Goal: Information Seeking & Learning: Learn about a topic

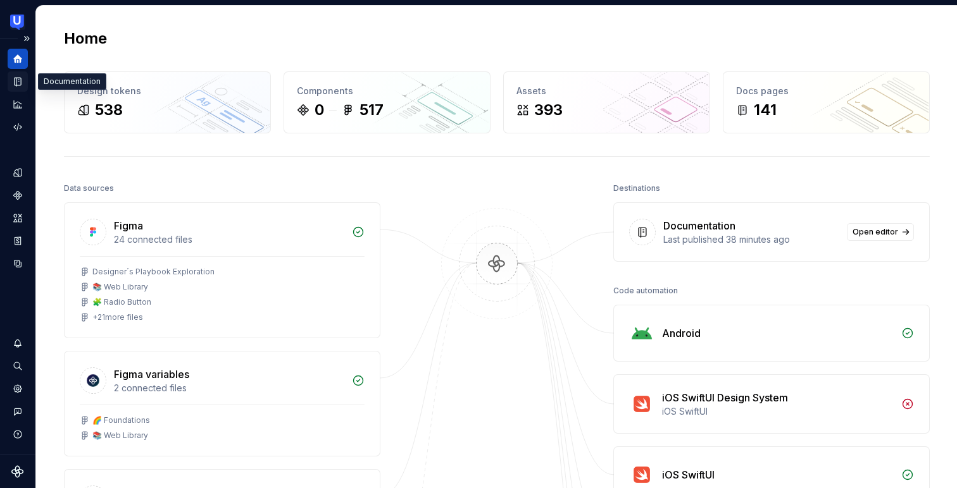
click at [20, 83] on icon "Documentation" at bounding box center [18, 82] width 6 height 8
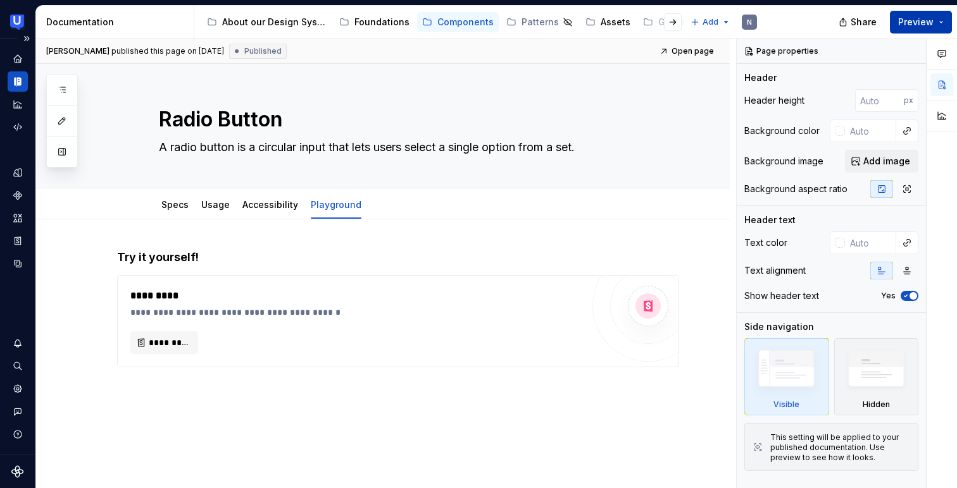
click at [942, 18] on button "Preview" at bounding box center [921, 22] width 62 height 23
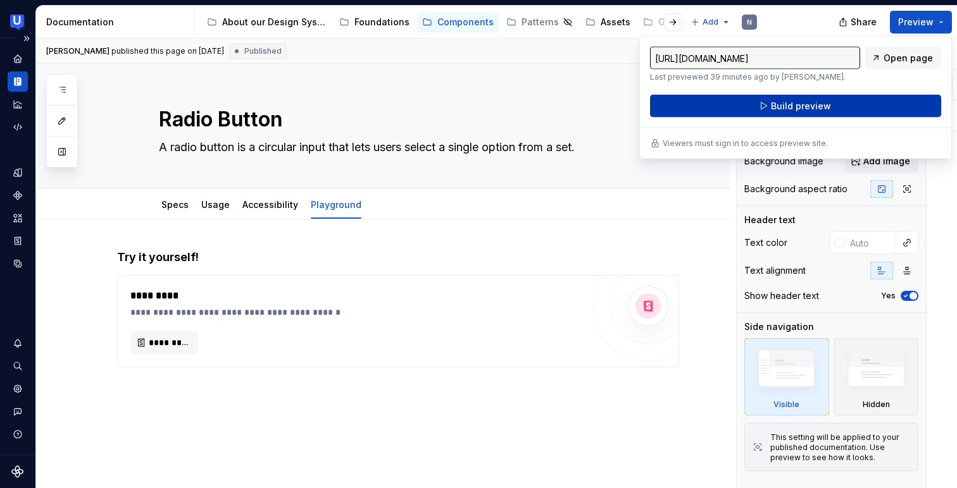
click at [809, 106] on span "Build preview" at bounding box center [801, 106] width 60 height 13
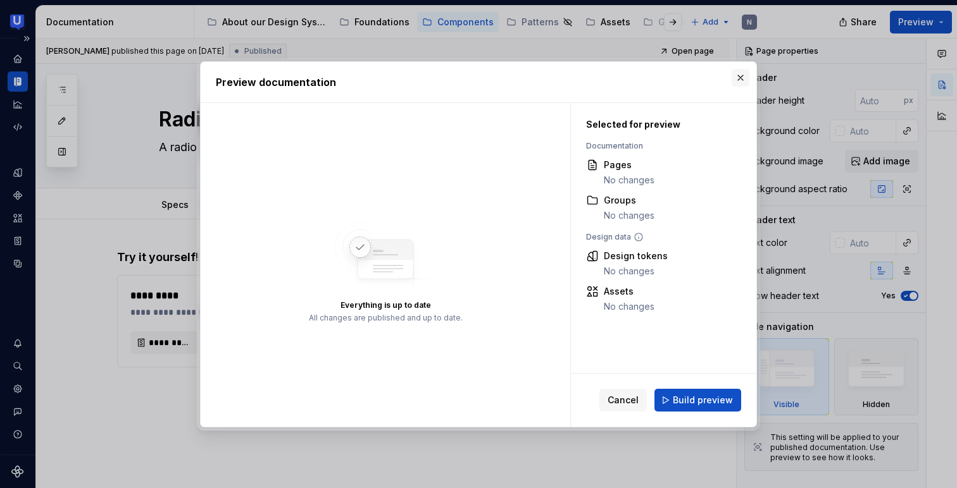
click at [739, 82] on button "button" at bounding box center [740, 78] width 18 height 18
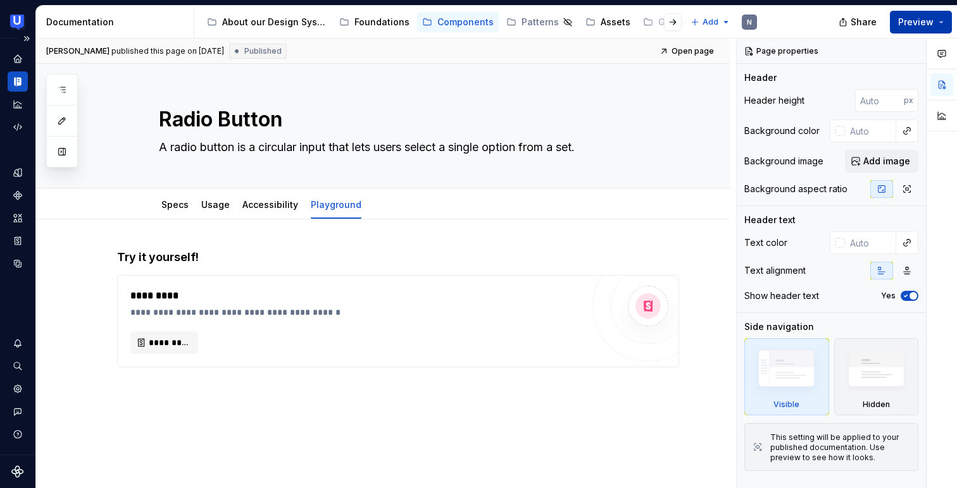
click at [936, 19] on button "Preview" at bounding box center [921, 22] width 62 height 23
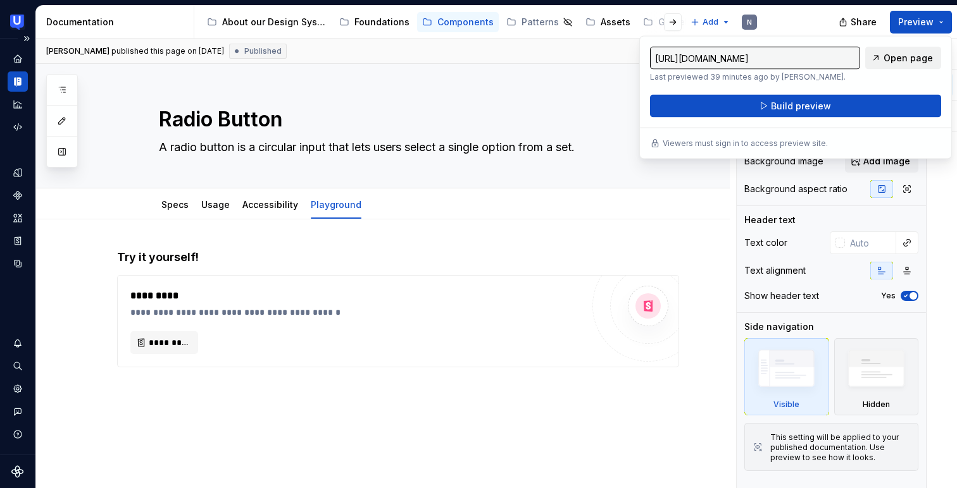
click at [881, 61] on link "Open page" at bounding box center [903, 58] width 76 height 23
click at [288, 27] on div "About our Design System" at bounding box center [274, 22] width 104 height 13
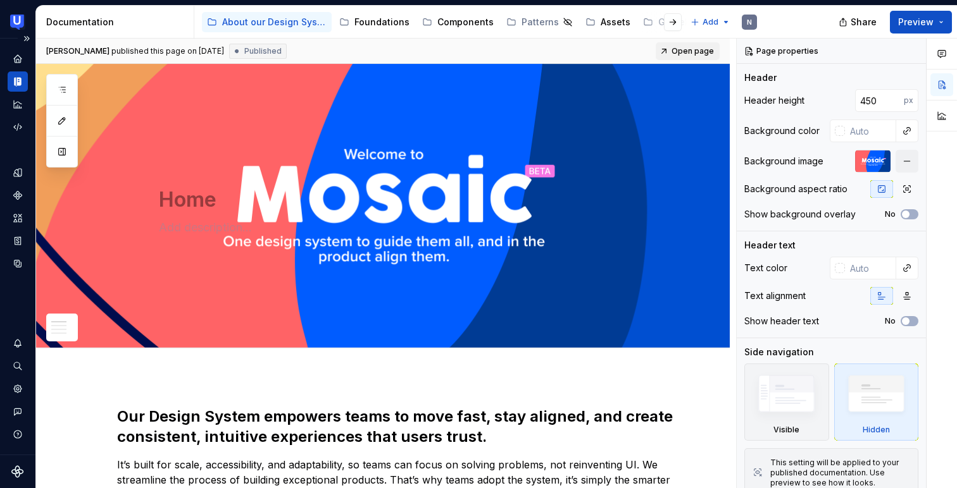
click at [709, 44] on link "Open page" at bounding box center [688, 51] width 64 height 18
click at [869, 22] on span "Share" at bounding box center [863, 22] width 26 height 13
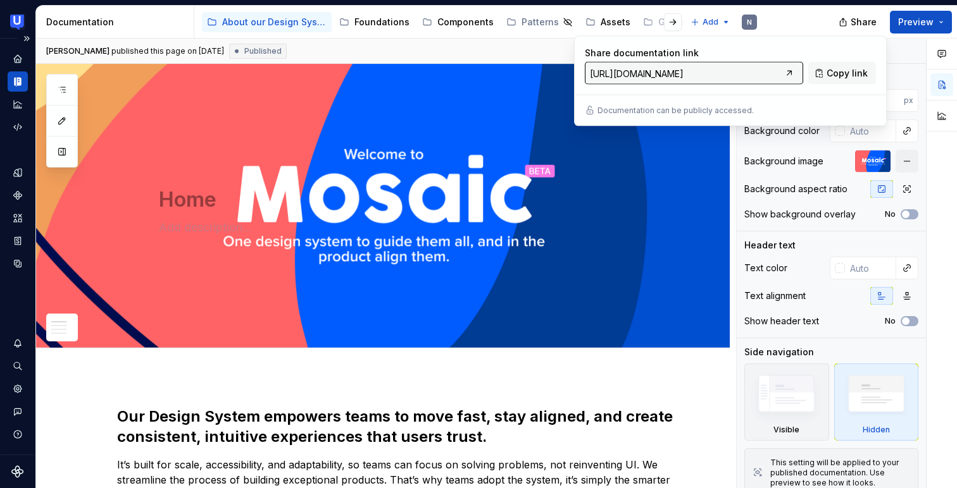
click at [824, 28] on div "Share Preview" at bounding box center [862, 22] width 190 height 32
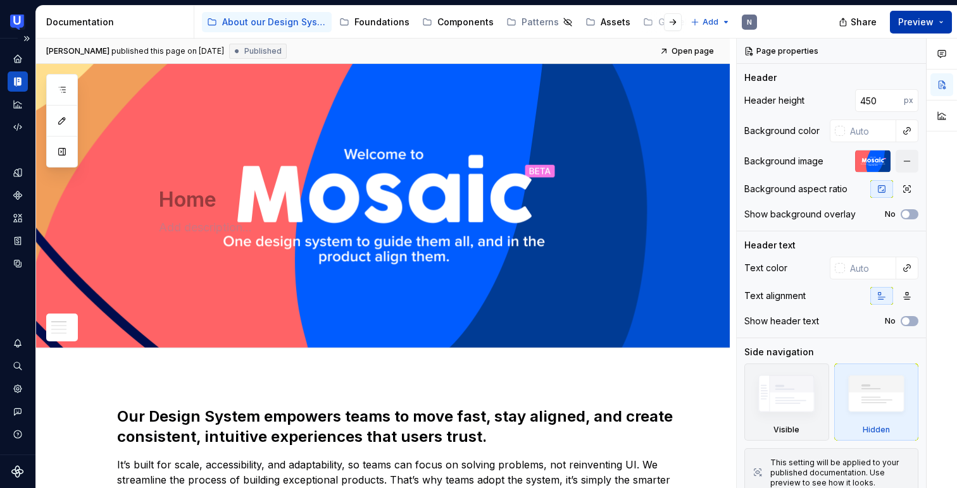
click at [932, 20] on span "Preview" at bounding box center [915, 22] width 35 height 13
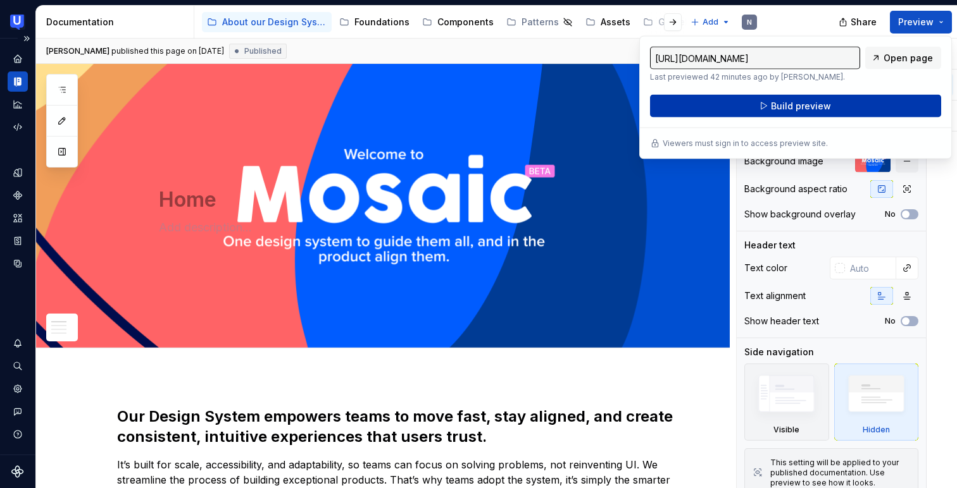
click at [812, 104] on span "Build preview" at bounding box center [801, 106] width 60 height 13
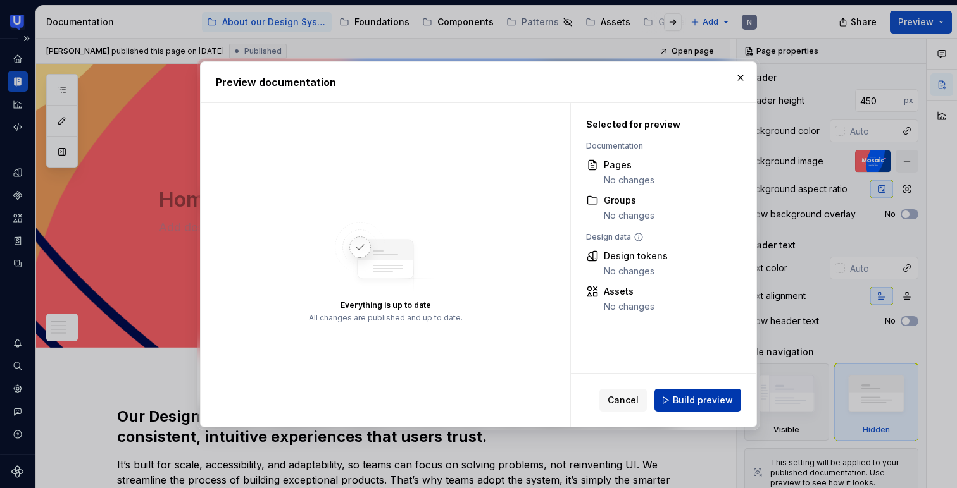
click at [683, 402] on span "Build preview" at bounding box center [703, 400] width 60 height 13
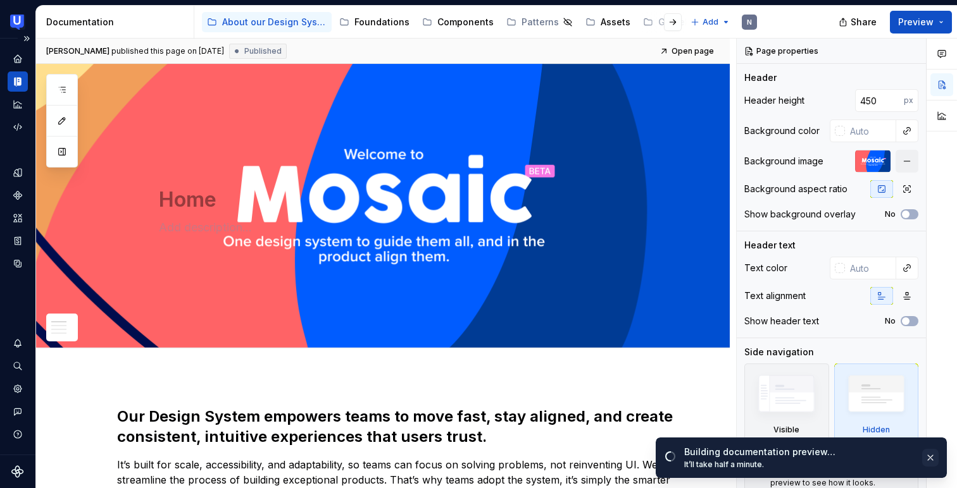
click at [926, 461] on button "button" at bounding box center [930, 458] width 16 height 18
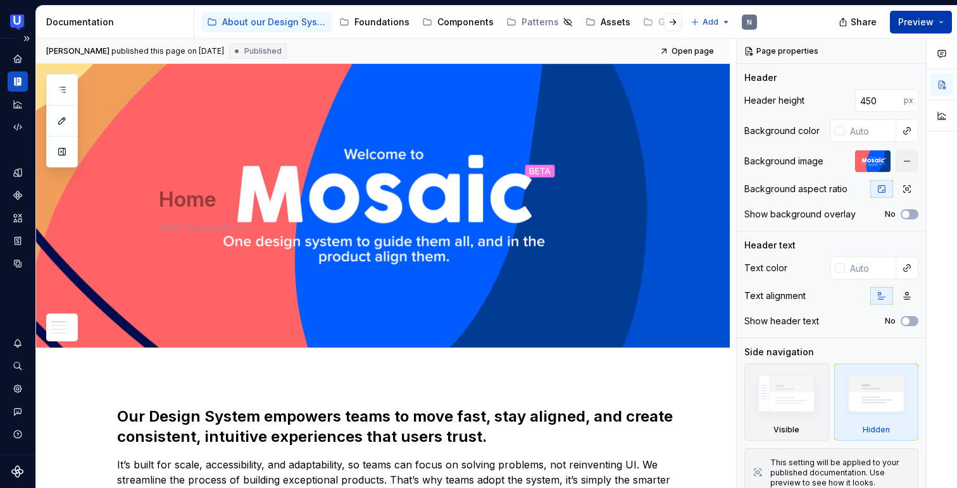
click at [919, 22] on span "Preview" at bounding box center [915, 22] width 35 height 13
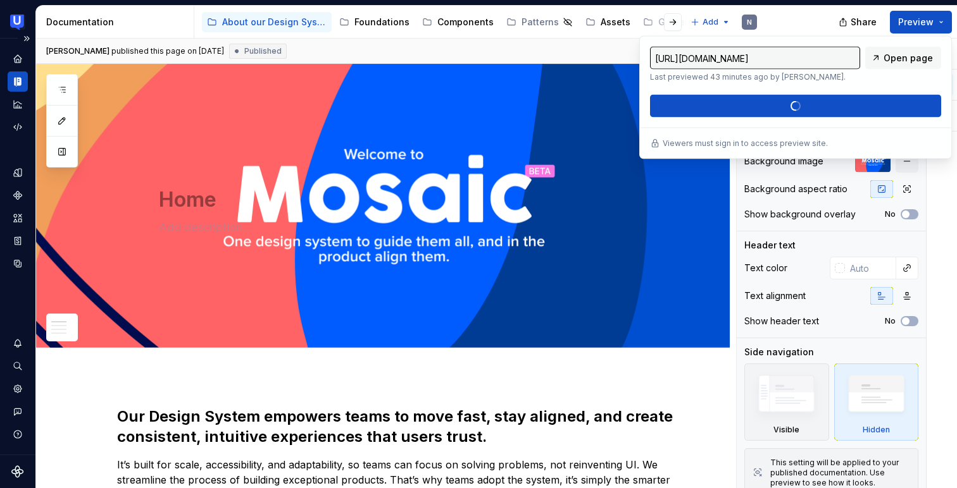
type textarea "*"
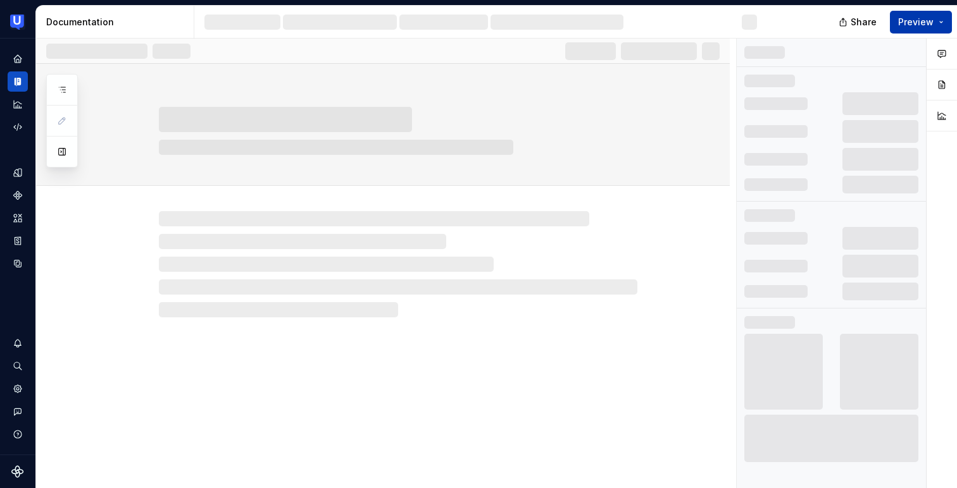
click at [938, 22] on button "Preview" at bounding box center [921, 22] width 62 height 23
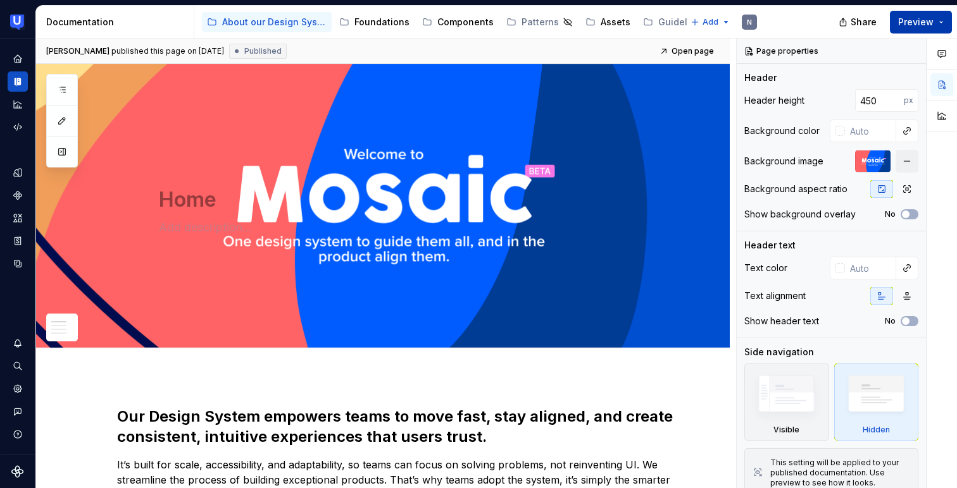
click at [936, 23] on button "Preview" at bounding box center [921, 22] width 62 height 23
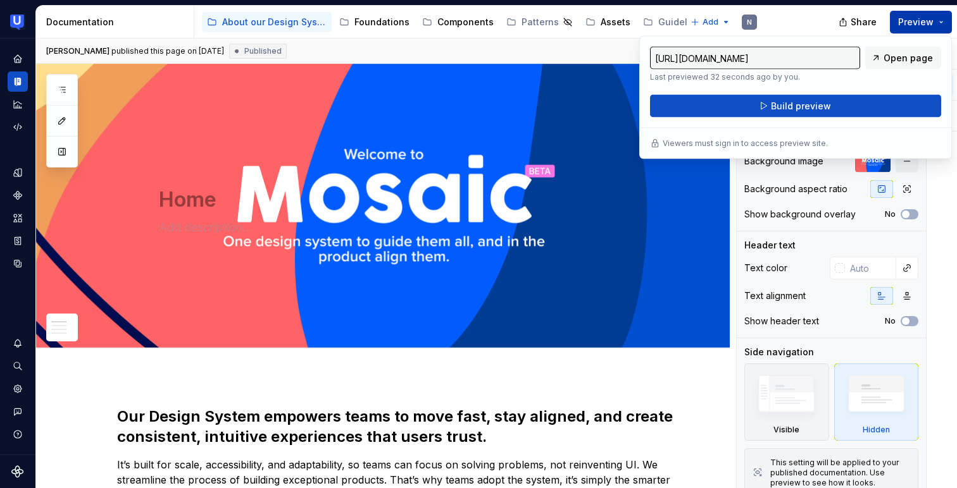
click at [936, 23] on button "Preview" at bounding box center [921, 22] width 62 height 23
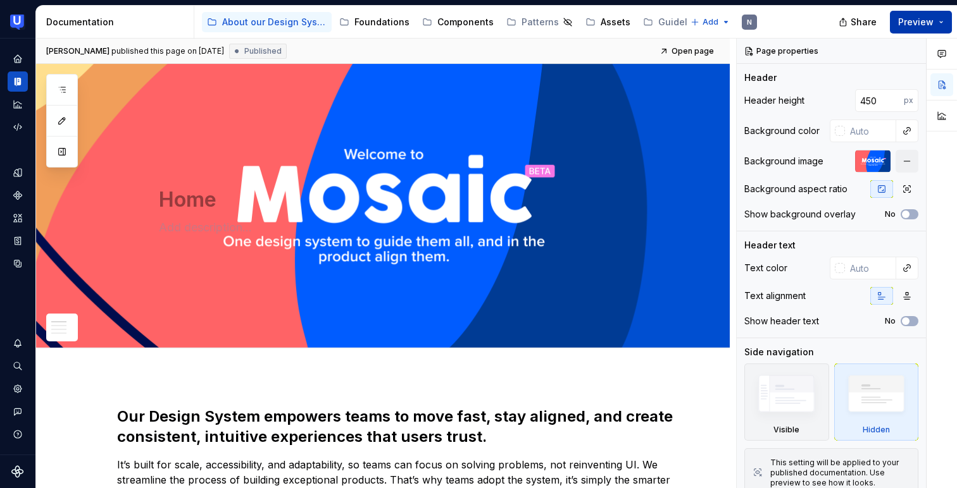
click at [936, 23] on button "Preview" at bounding box center [921, 22] width 62 height 23
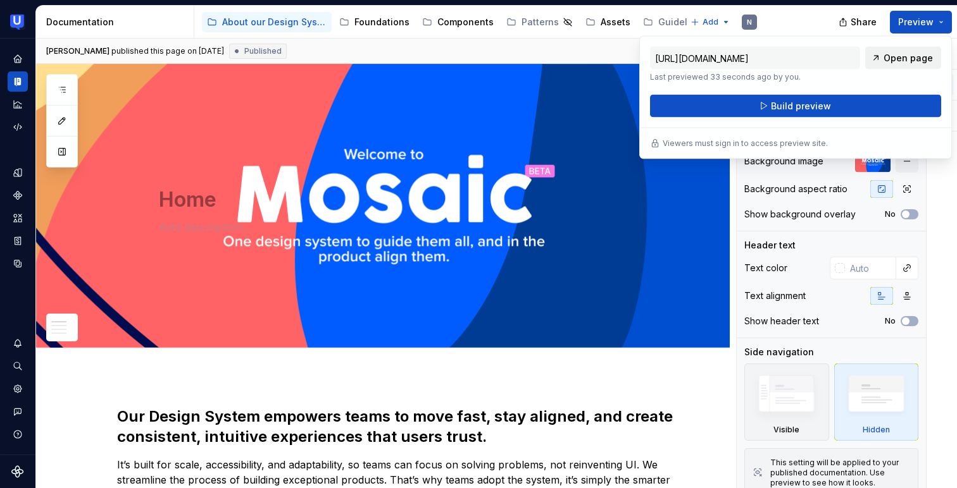
click at [885, 63] on link "Open page" at bounding box center [903, 58] width 76 height 23
type textarea "*"
click at [15, 62] on icon "Home" at bounding box center [17, 58] width 8 height 8
